Goal: Contribute content: Contribute content

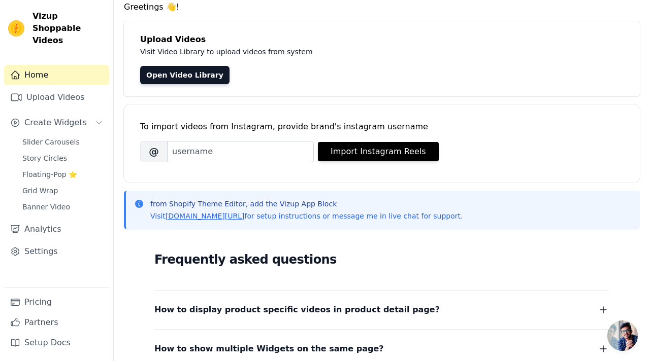
scroll to position [58, 0]
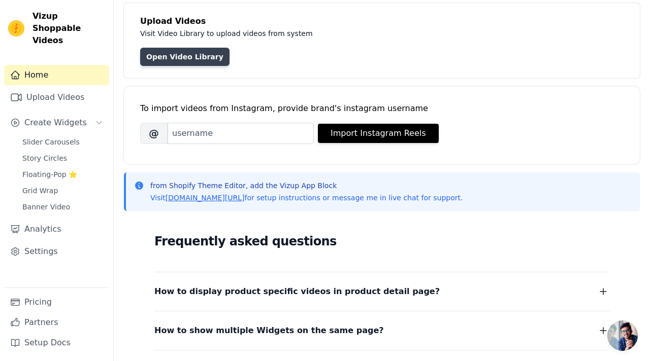
click at [181, 55] on link "Open Video Library" at bounding box center [184, 57] width 89 height 18
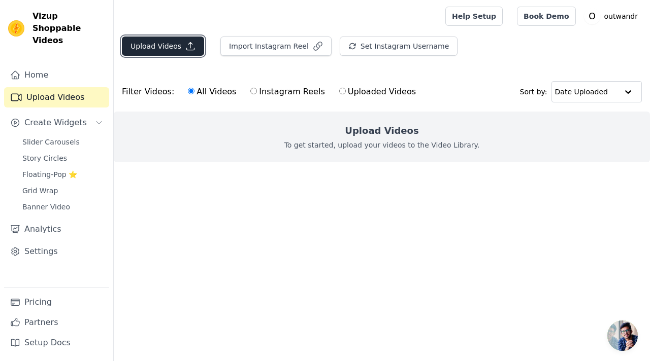
click at [186, 49] on icon "button" at bounding box center [190, 46] width 10 height 10
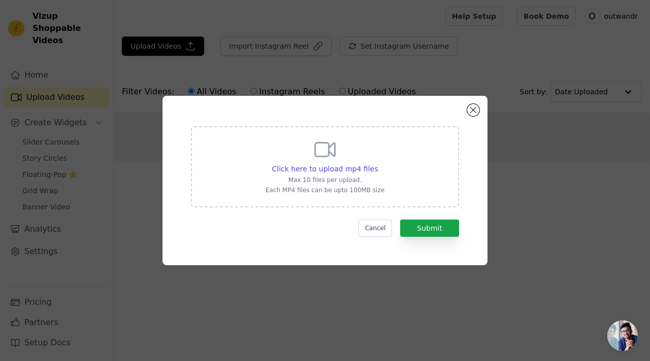
click at [320, 159] on icon at bounding box center [325, 150] width 24 height 24
click at [377, 163] on input "Click here to upload mp4 files Max 10 files per upload. Each MP4 files can be u…" at bounding box center [377, 163] width 1 height 1
click at [372, 228] on button "Cancel" at bounding box center [375, 228] width 34 height 17
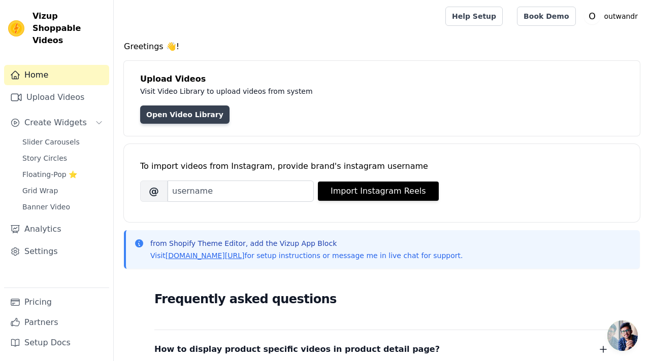
click at [200, 115] on link "Open Video Library" at bounding box center [184, 115] width 89 height 18
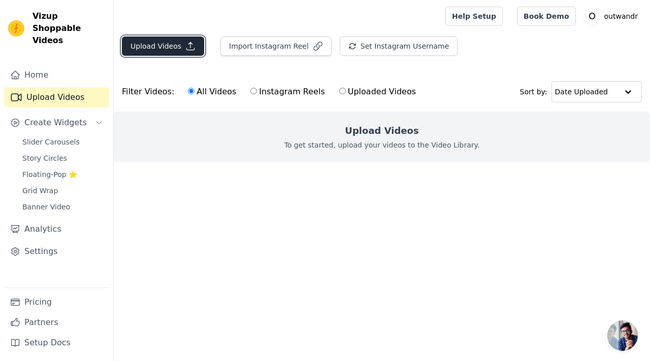
click at [182, 49] on button "Upload Videos" at bounding box center [163, 46] width 82 height 19
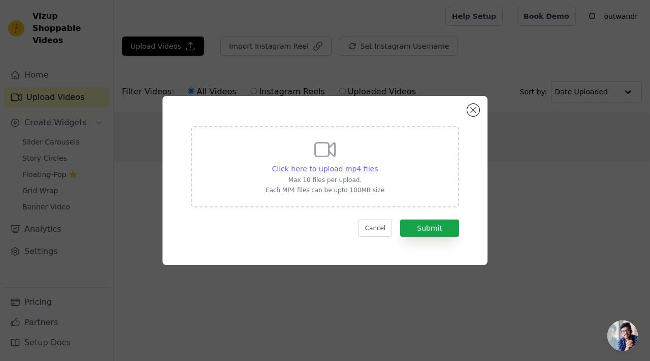
click at [342, 168] on span "Click here to upload mp4 files" at bounding box center [325, 169] width 106 height 8
click at [377, 164] on input "Click here to upload mp4 files Max 10 files per upload. Each MP4 files can be u…" at bounding box center [377, 163] width 1 height 1
click at [342, 169] on span "Click here to upload mp4 files" at bounding box center [325, 169] width 106 height 8
click at [377, 164] on input "Click here to upload mp4 files Max 10 files per upload. Each MP4 files can be u…" at bounding box center [377, 163] width 1 height 1
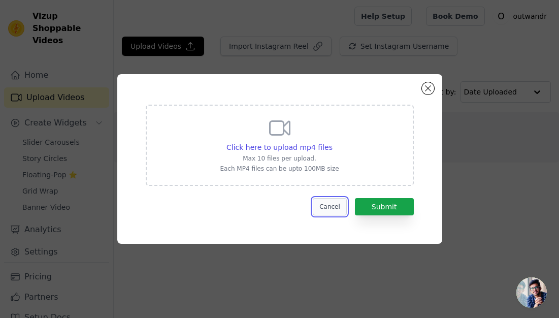
click at [330, 200] on button "Cancel" at bounding box center [330, 206] width 34 height 17
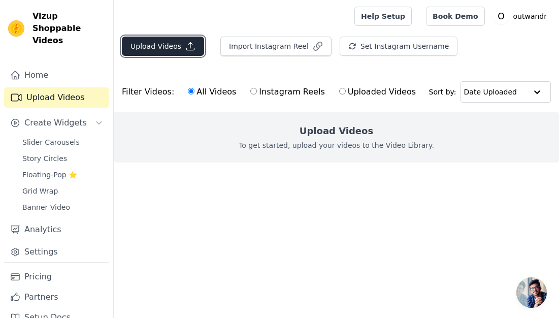
click at [191, 50] on icon "button" at bounding box center [191, 47] width 8 height 8
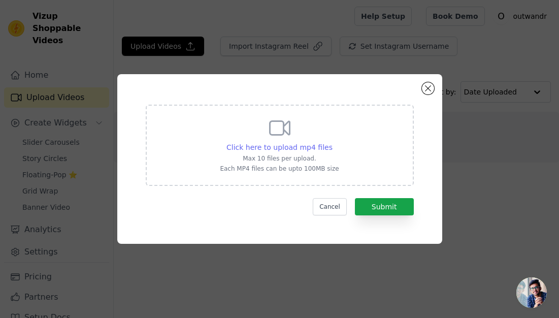
click at [315, 147] on span "Click here to upload mp4 files" at bounding box center [279, 147] width 106 height 8
click at [332, 142] on input "Click here to upload mp4 files Max 10 files per upload. Each MP4 files can be u…" at bounding box center [332, 142] width 1 height 1
click at [338, 206] on button "Cancel" at bounding box center [330, 206] width 34 height 17
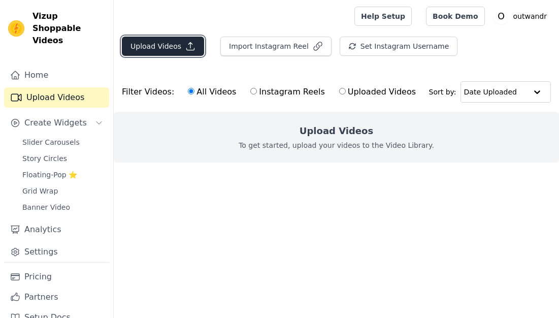
click at [166, 46] on button "Upload Videos" at bounding box center [163, 46] width 82 height 19
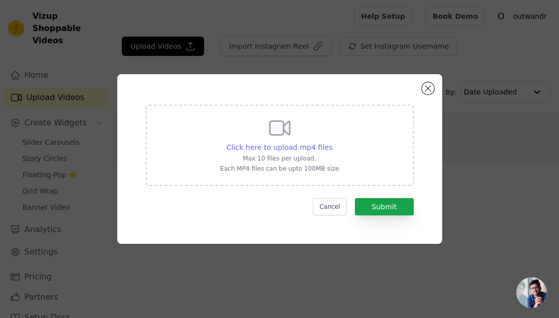
click at [295, 147] on span "Click here to upload mp4 files" at bounding box center [279, 147] width 106 height 8
click at [332, 142] on input "Click here to upload mp4 files Max 10 files per upload. Each MP4 files can be u…" at bounding box center [332, 142] width 1 height 1
